Goal: Information Seeking & Learning: Learn about a topic

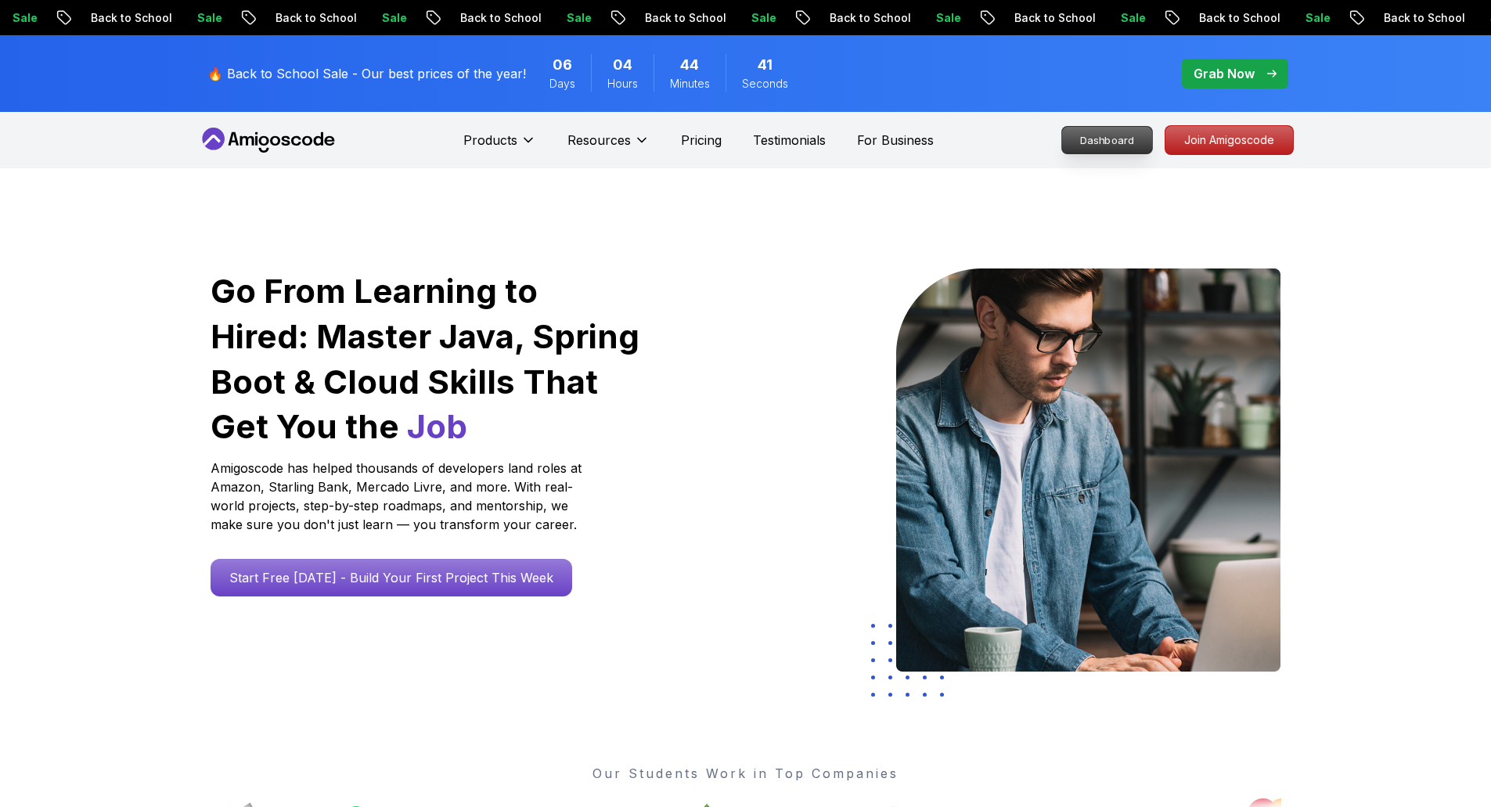
click at [1094, 137] on p "Dashboard" at bounding box center [1107, 140] width 90 height 27
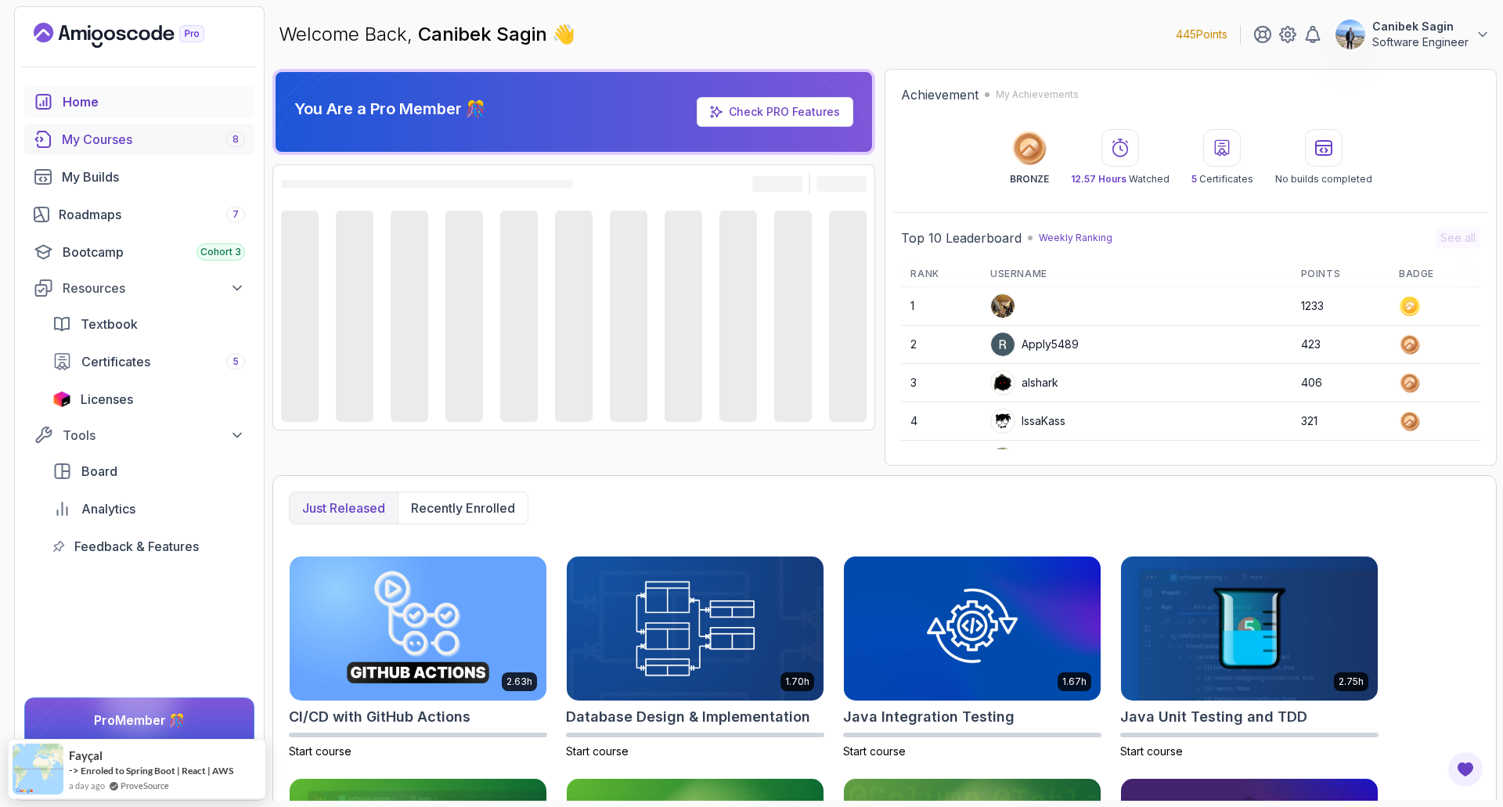
click at [122, 135] on div "My Courses 8" at bounding box center [153, 139] width 183 height 19
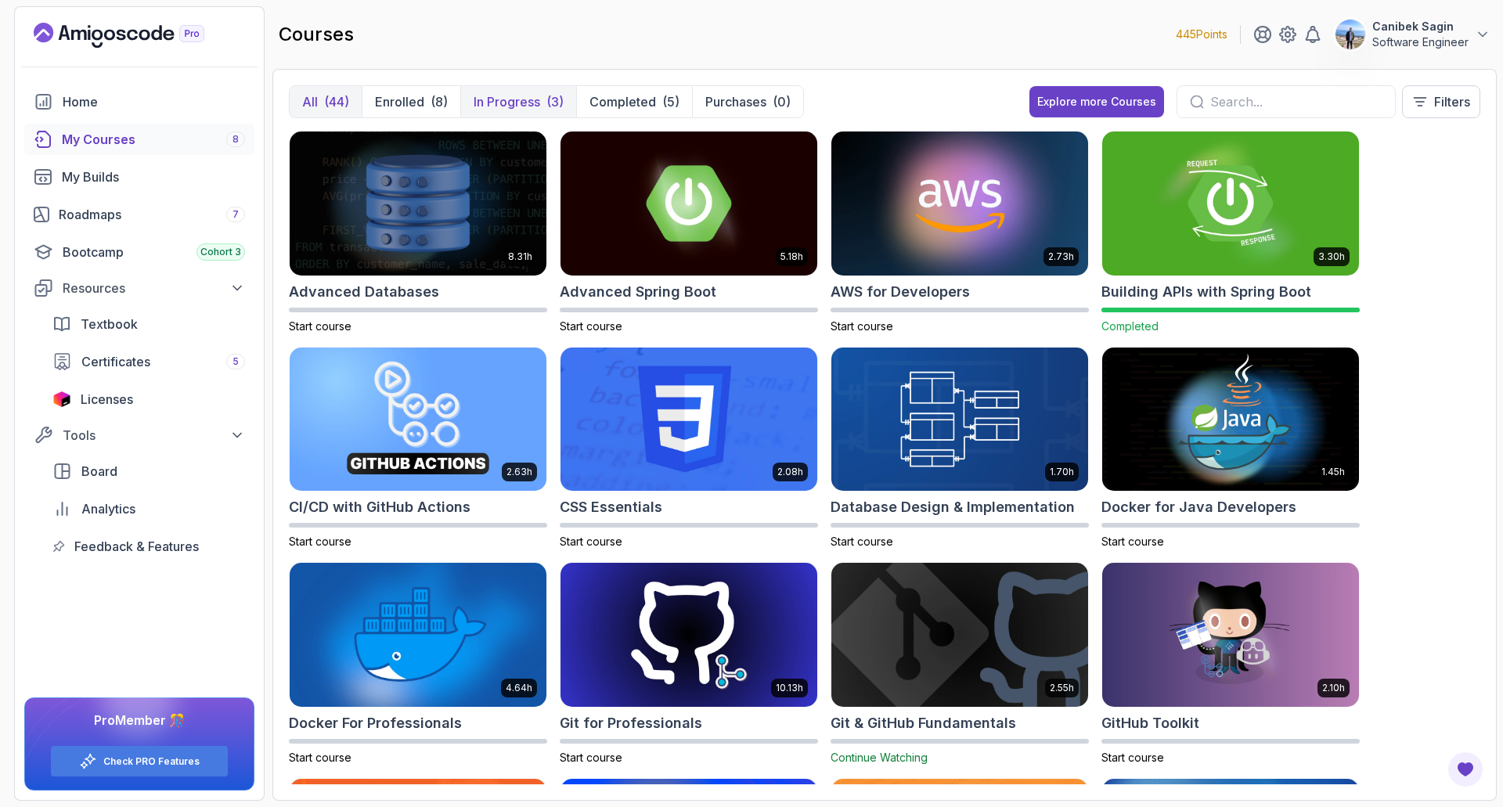
click at [540, 107] on p "In Progress" at bounding box center [506, 101] width 67 height 19
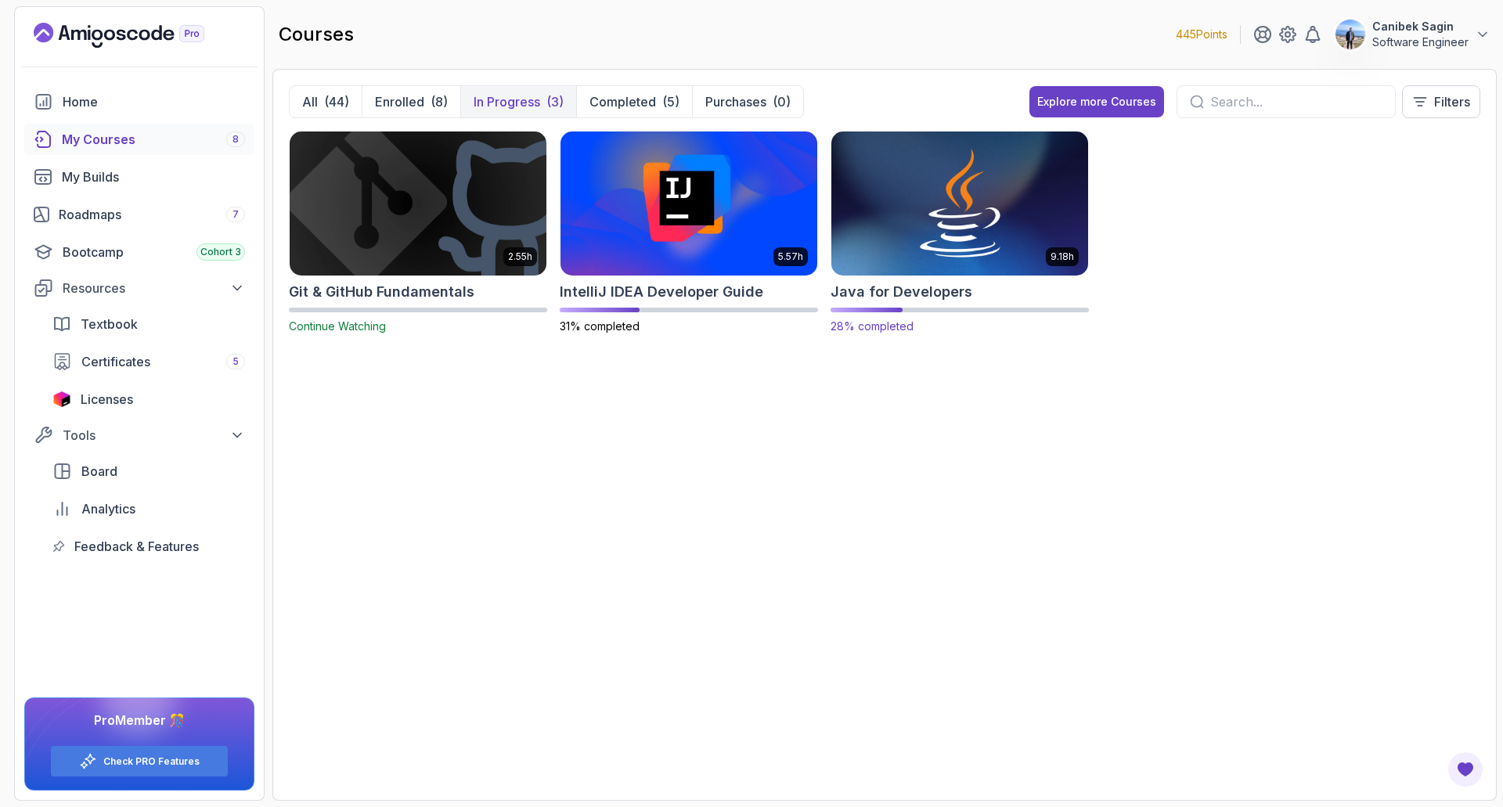
click at [885, 291] on h2 "Java for Developers" at bounding box center [901, 292] width 142 height 22
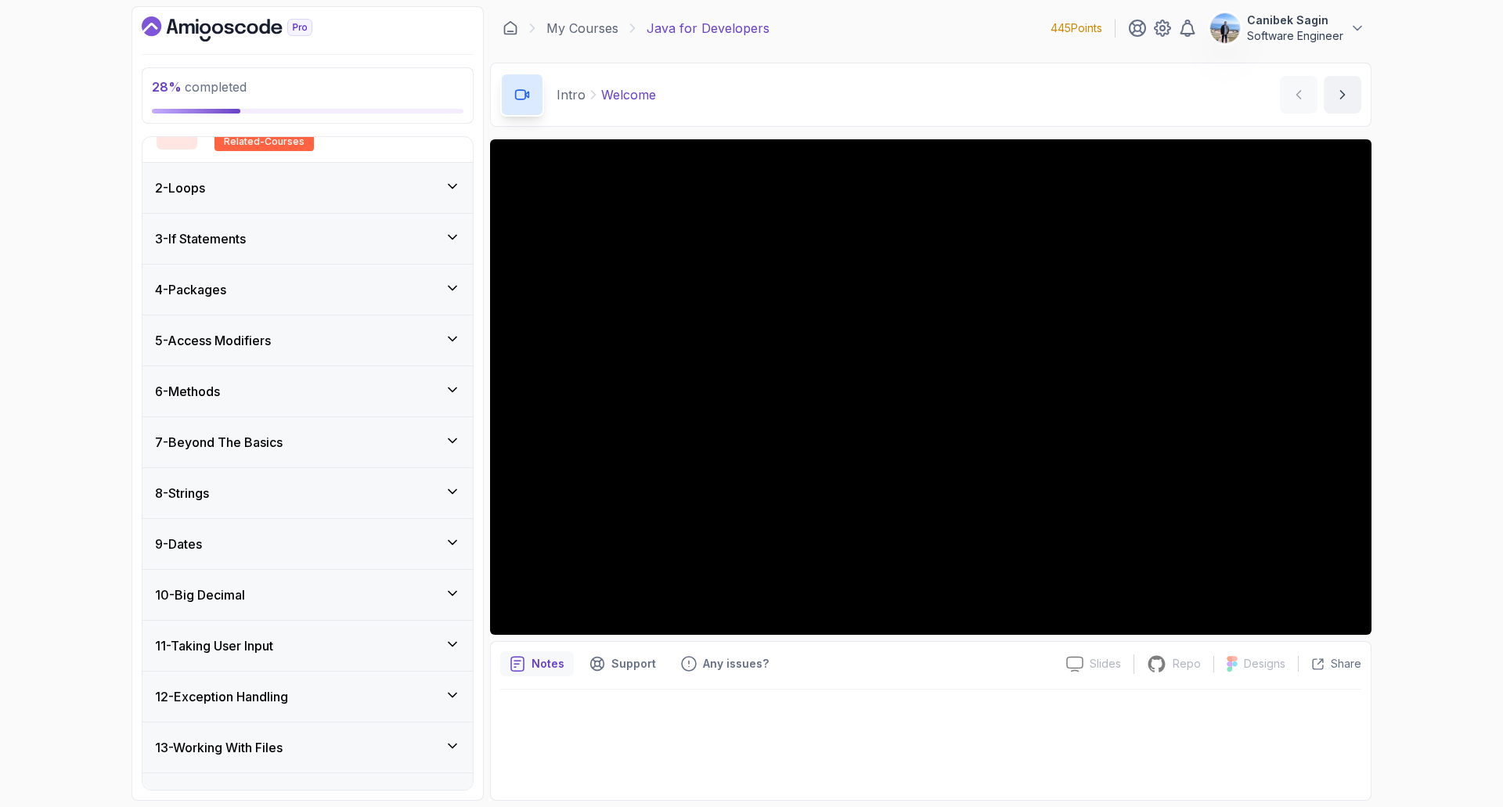
click at [364, 445] on div "7 - Beyond The Basics" at bounding box center [307, 442] width 305 height 19
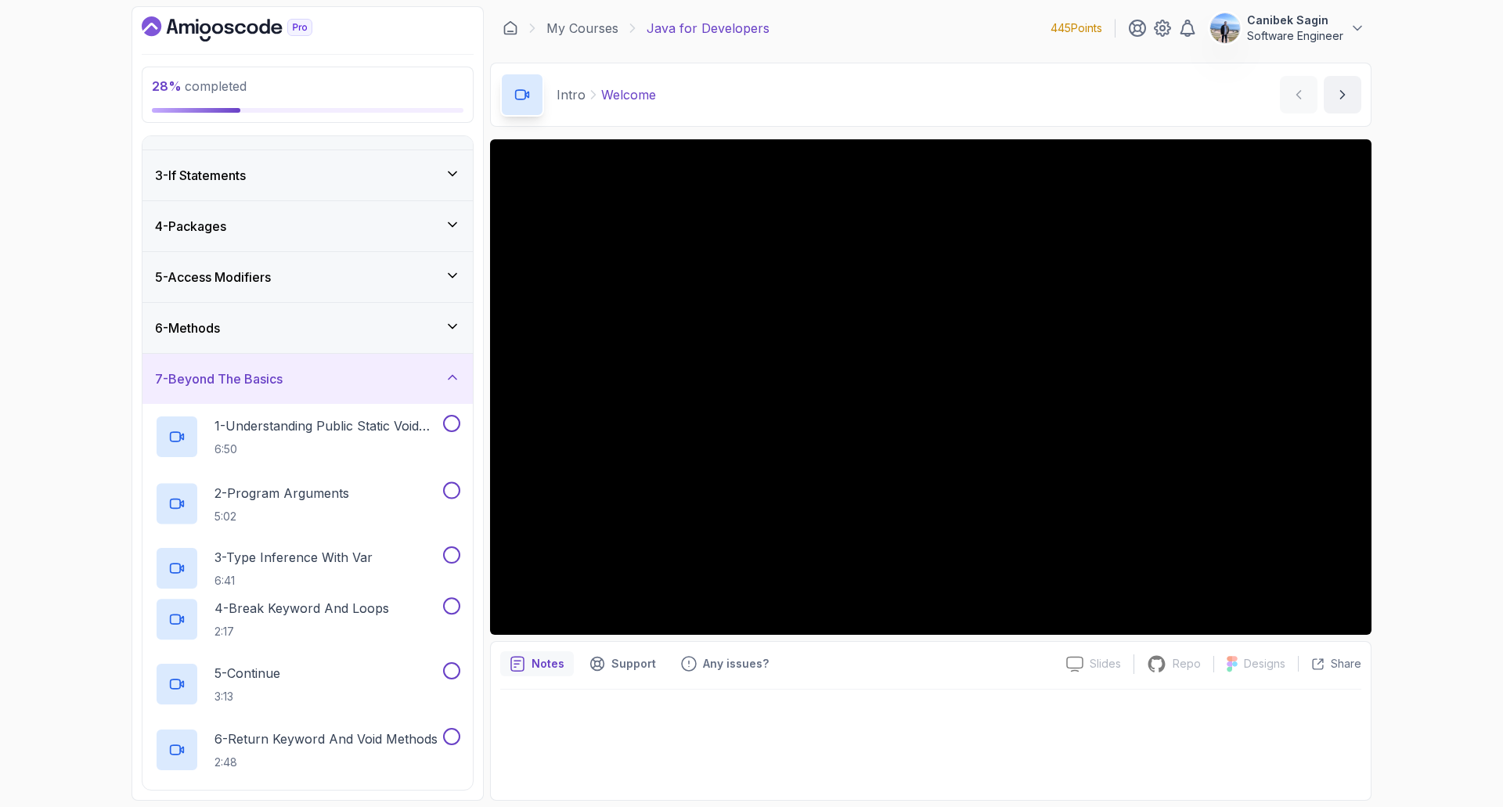
scroll to position [80, 0]
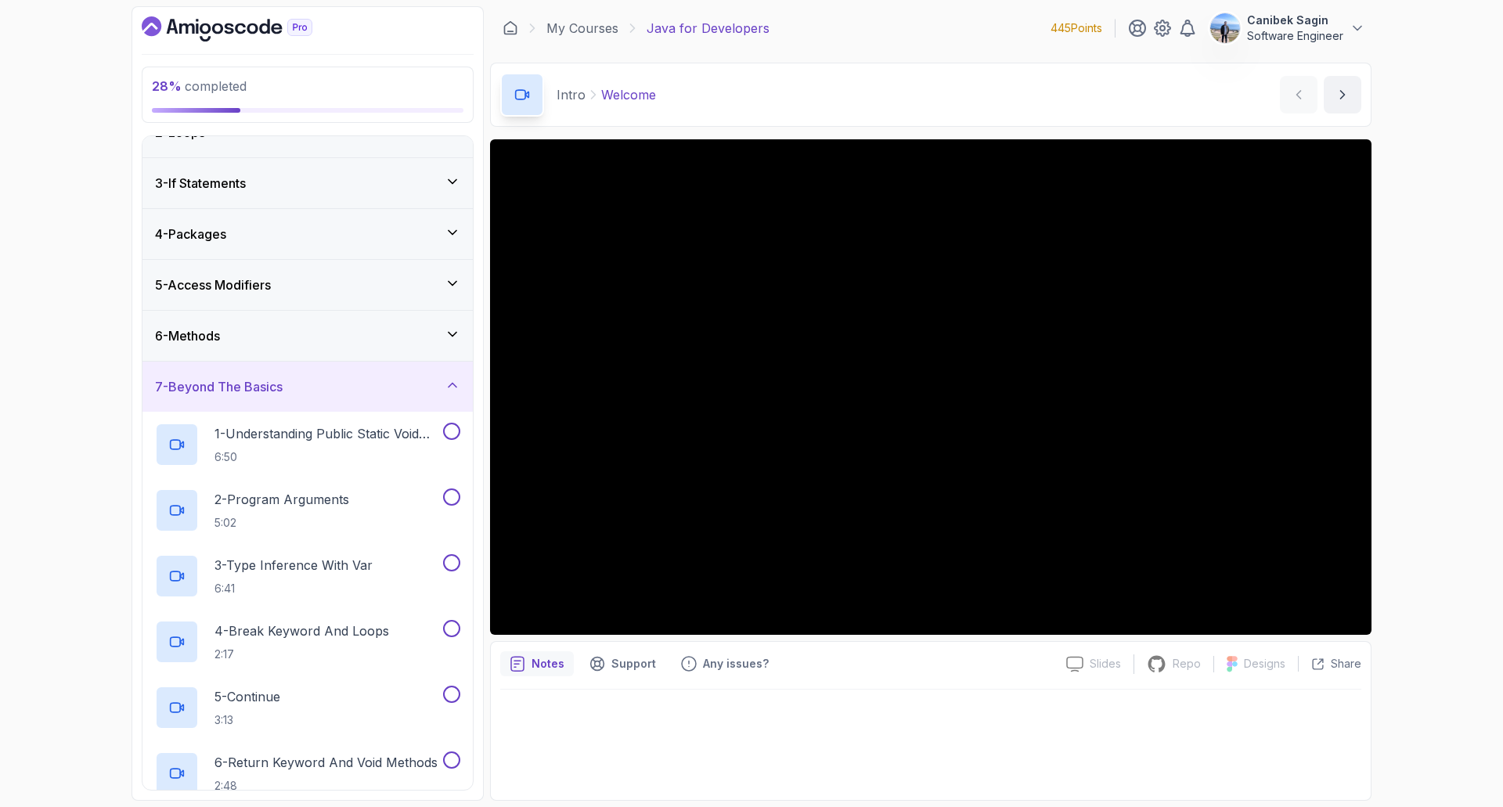
click at [373, 351] on div "6 - Methods" at bounding box center [307, 336] width 330 height 50
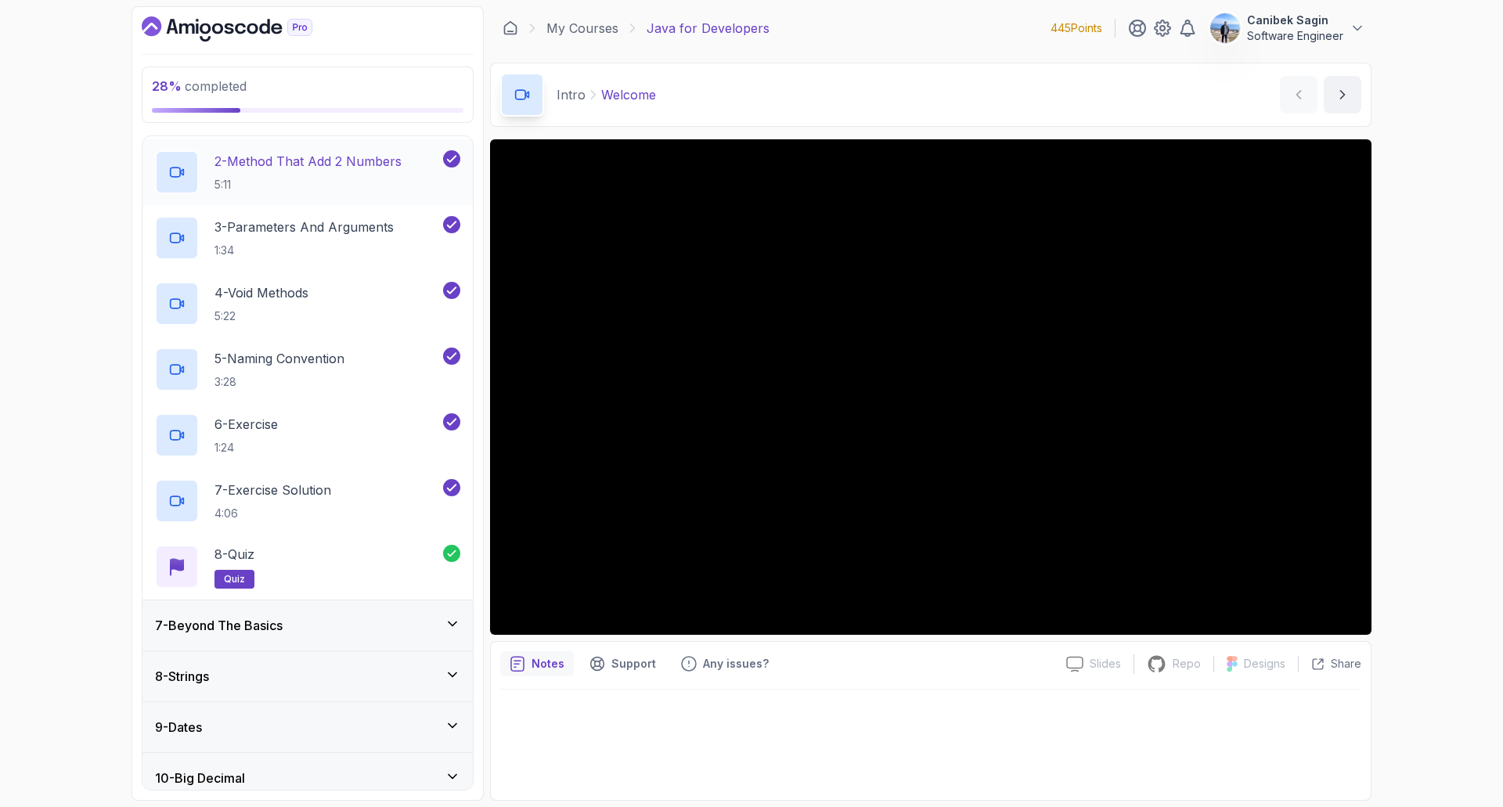
scroll to position [471, 0]
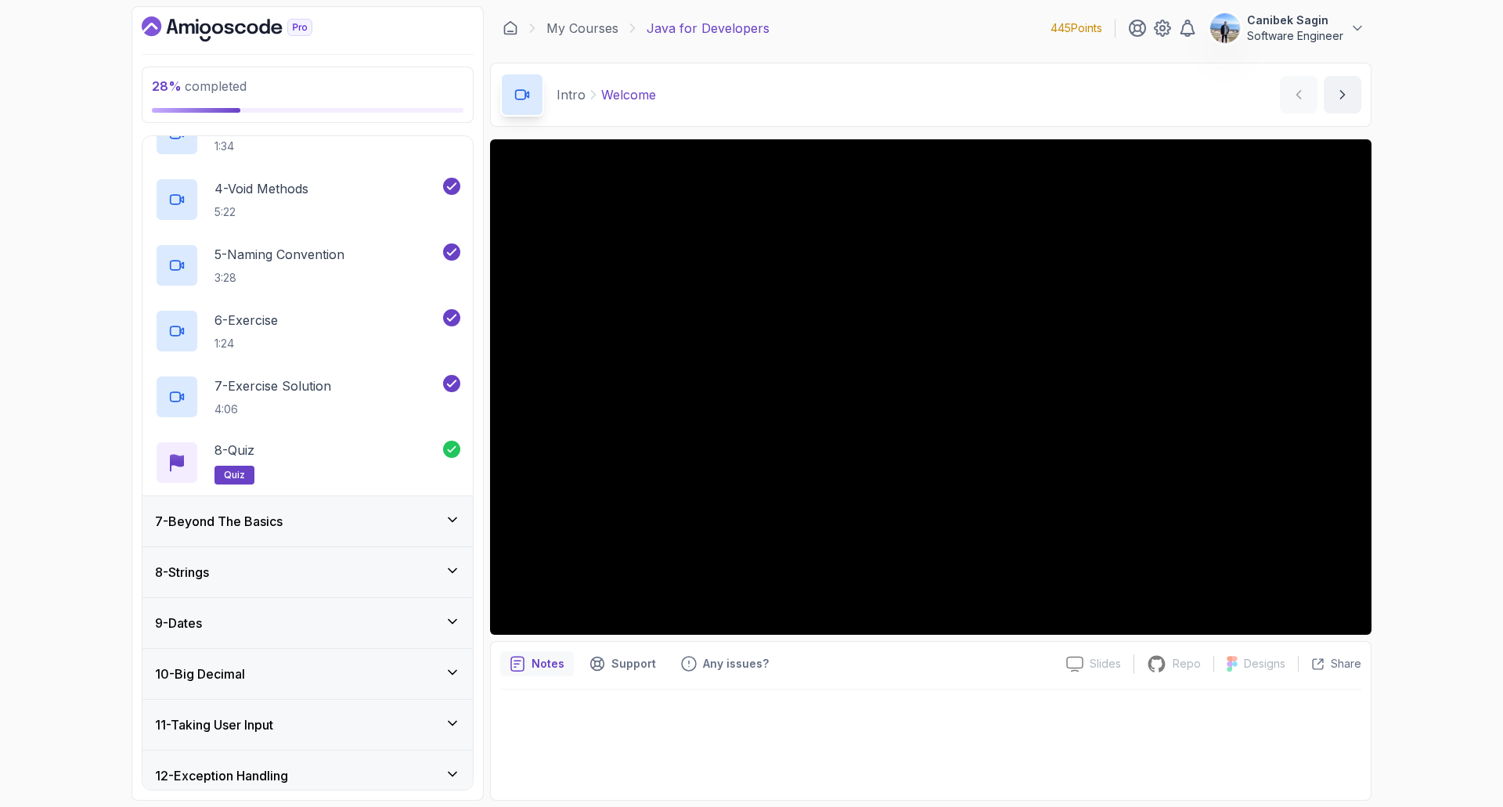
click at [352, 513] on div "7 - Beyond The Basics" at bounding box center [307, 521] width 305 height 19
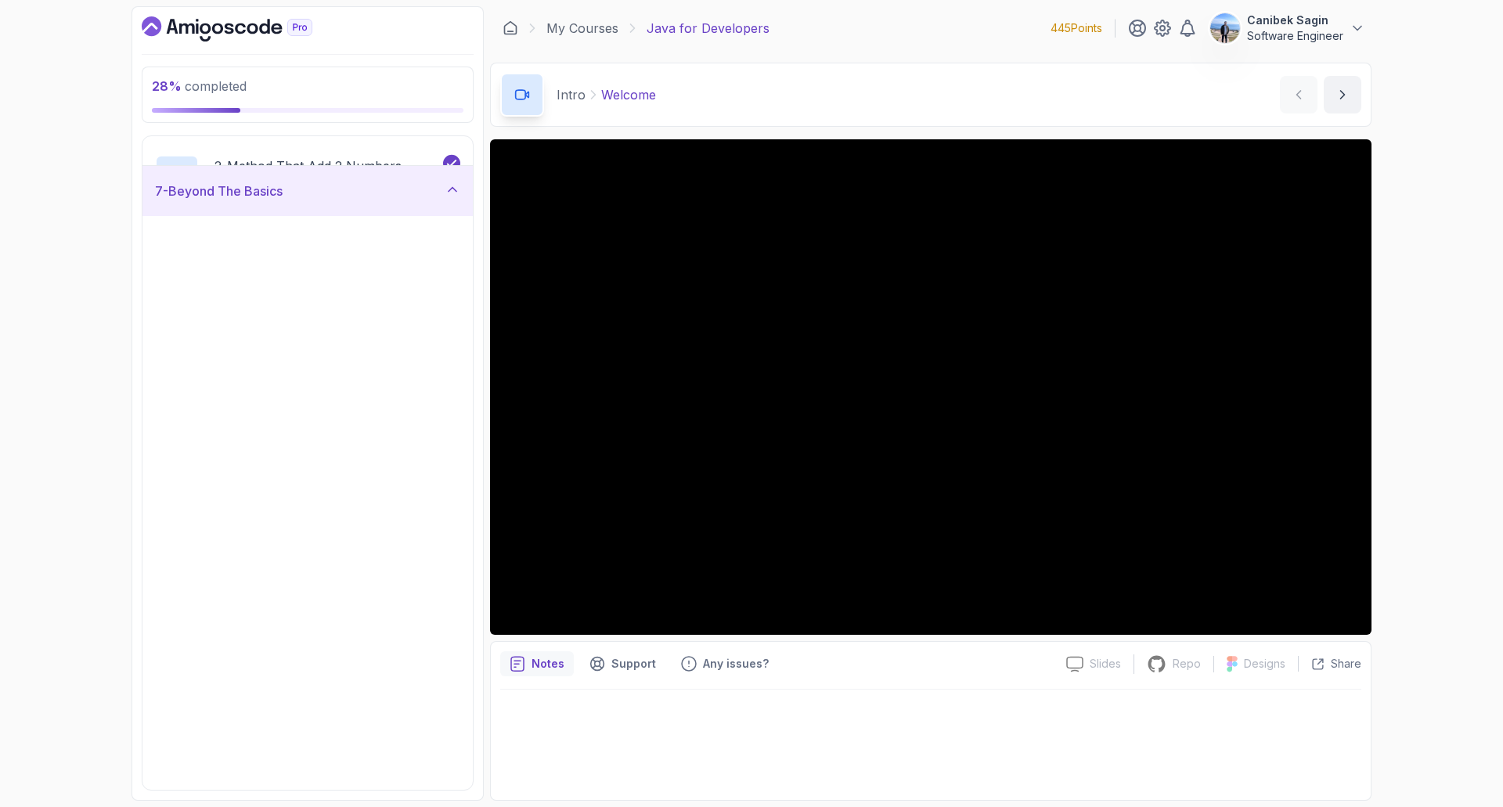
scroll to position [313, 0]
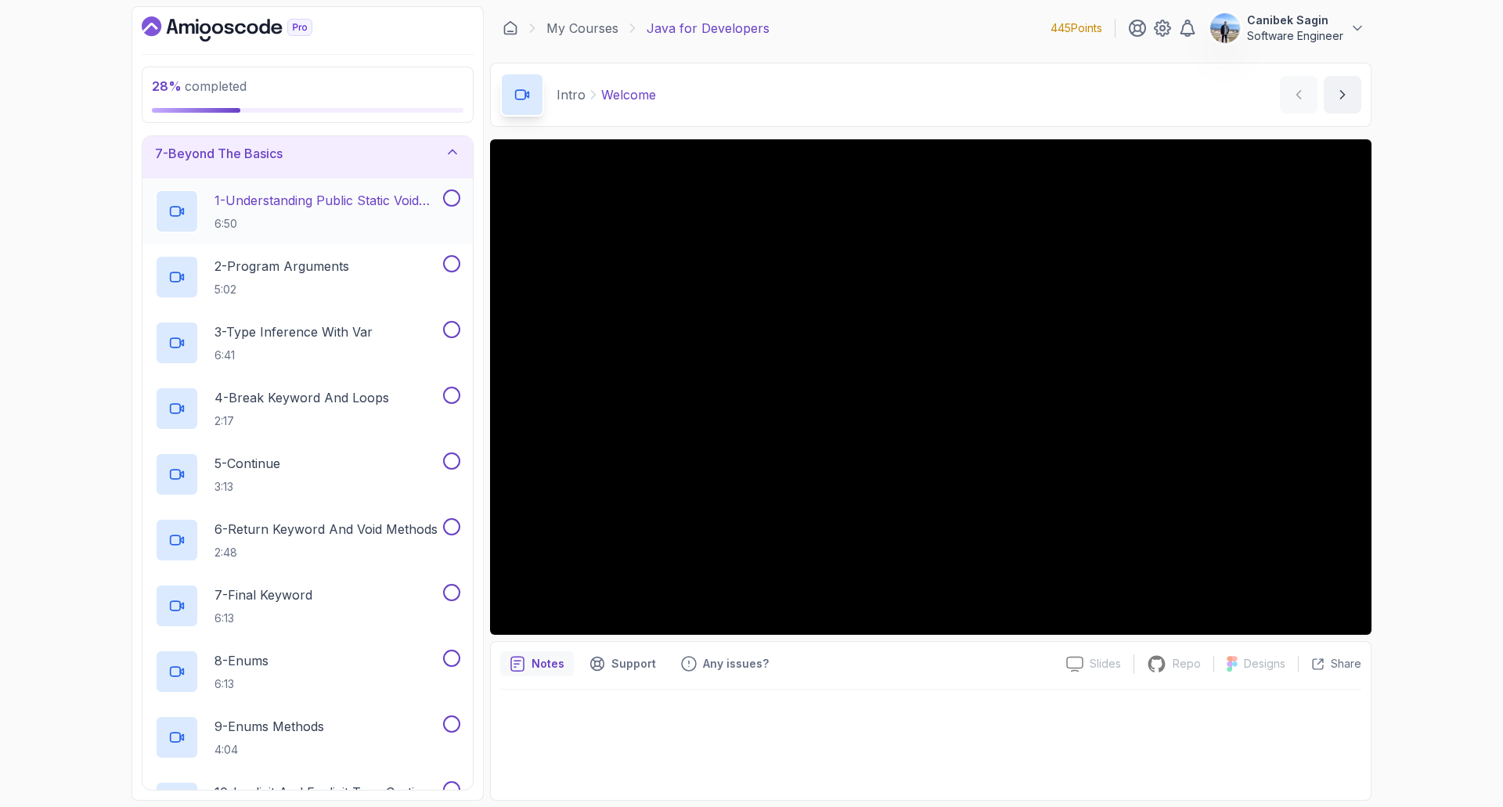
click at [317, 207] on p "1 - Understanding Public Static Void Main" at bounding box center [326, 200] width 225 height 19
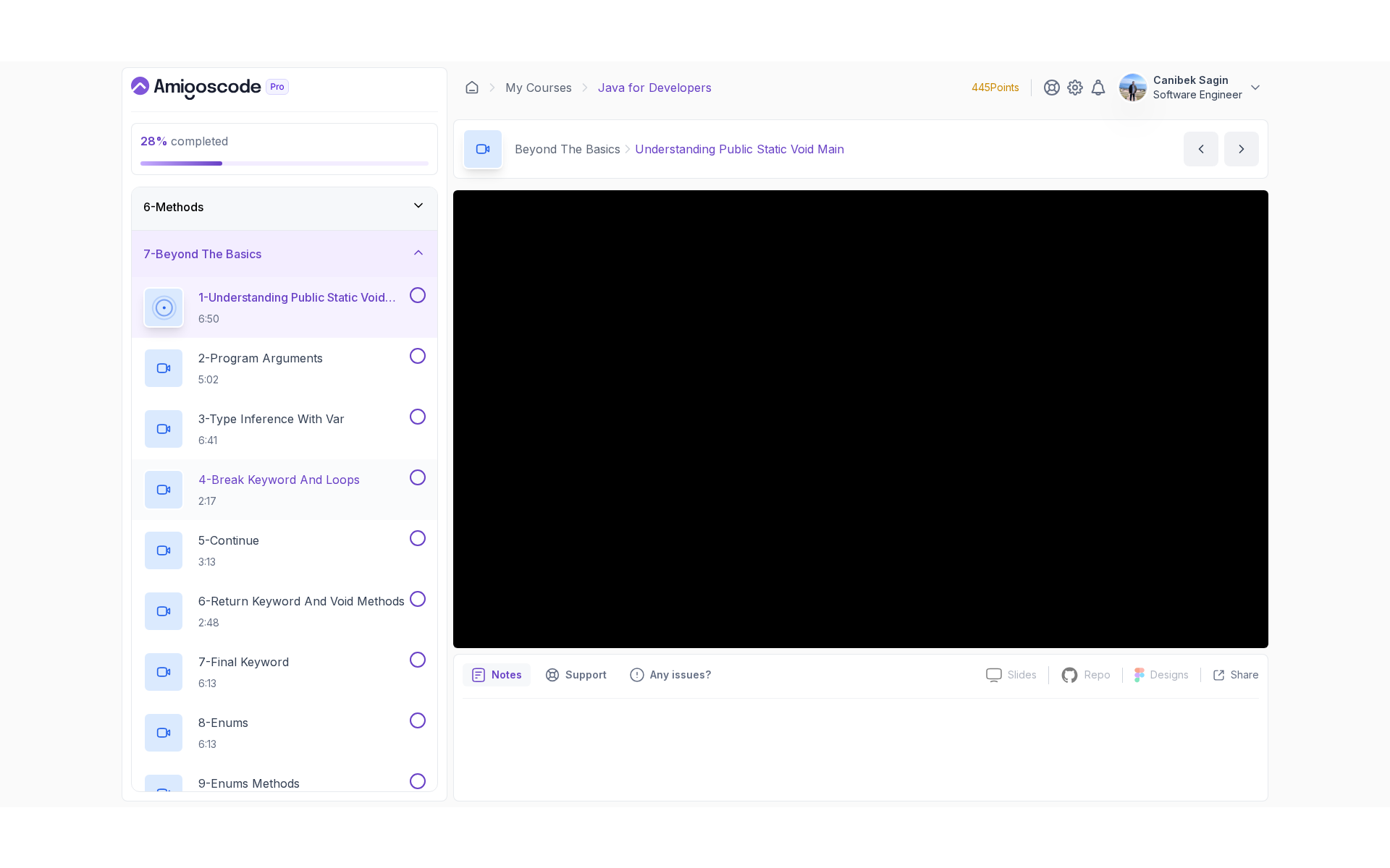
scroll to position [217, 0]
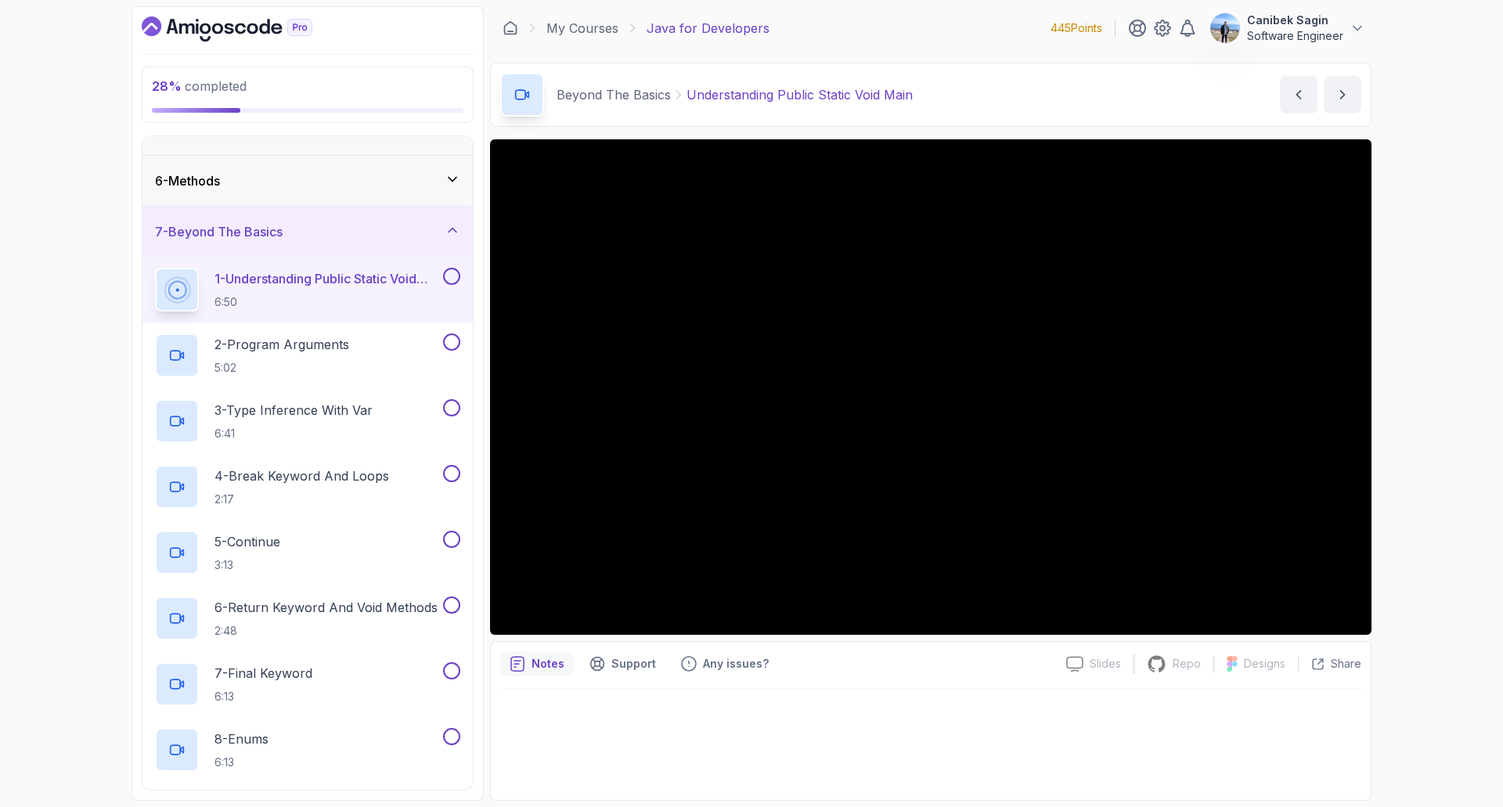
click at [1403, 526] on div "28 % completed 1 - Intro 2 - Loops 3 - If Statements 4 - Packages 5 - Access Mo…" at bounding box center [751, 403] width 1503 height 807
